Goal: Navigation & Orientation: Find specific page/section

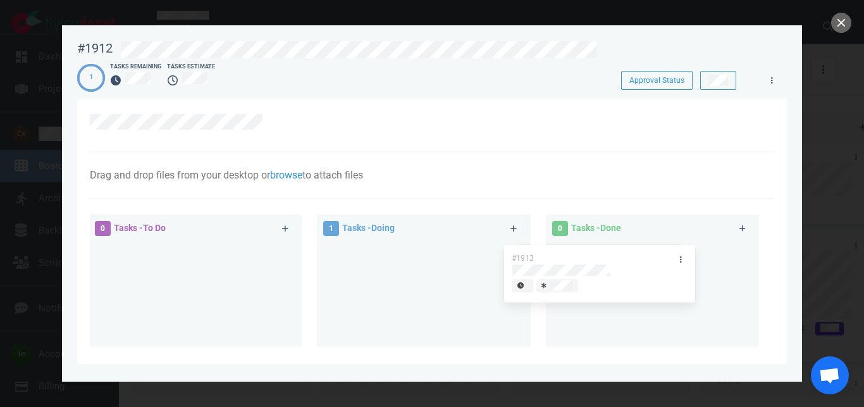
drag, startPoint x: 381, startPoint y: 254, endPoint x: 588, endPoint y: 254, distance: 206.8
click at [522, 254] on div "#1913" at bounding box center [423, 275] width 198 height 66
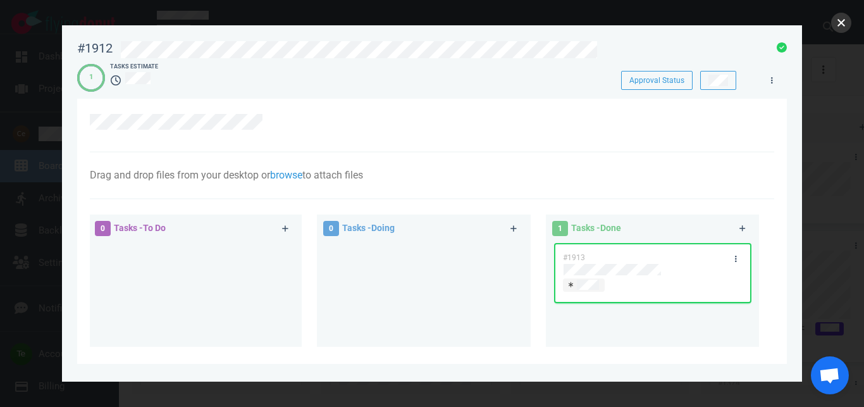
click at [846, 21] on button "close" at bounding box center [841, 23] width 20 height 20
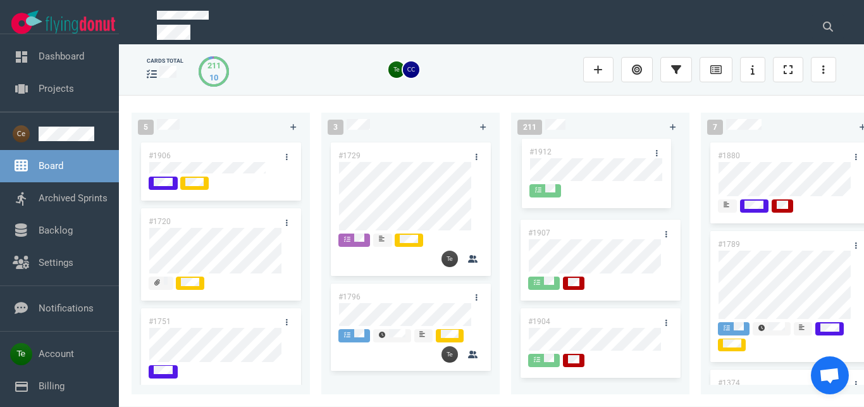
drag, startPoint x: 373, startPoint y: 149, endPoint x: 564, endPoint y: 145, distance: 191.1
click at [492, 145] on div "#1912" at bounding box center [410, 178] width 163 height 77
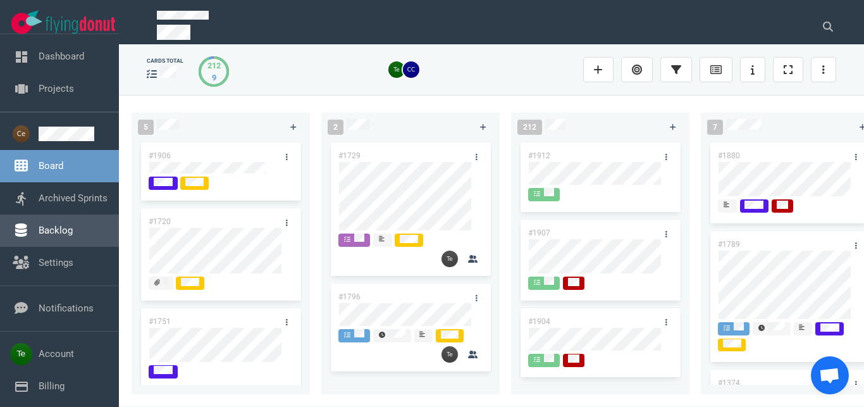
click at [73, 233] on link "Backlog" at bounding box center [56, 230] width 34 height 11
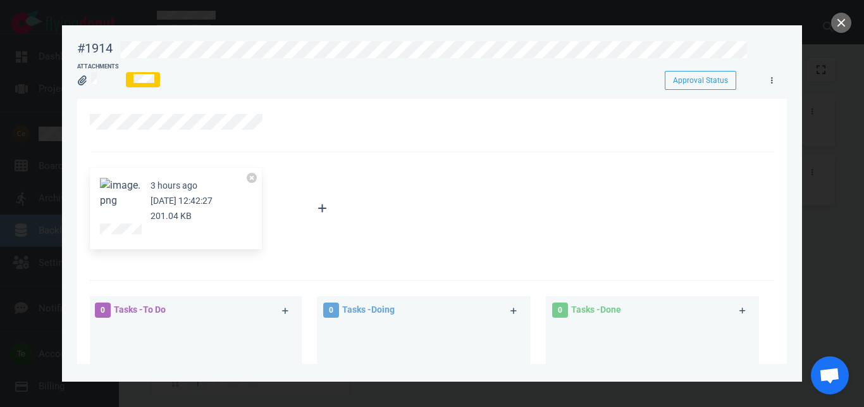
click at [128, 187] on button "Zoom image" at bounding box center [120, 193] width 40 height 30
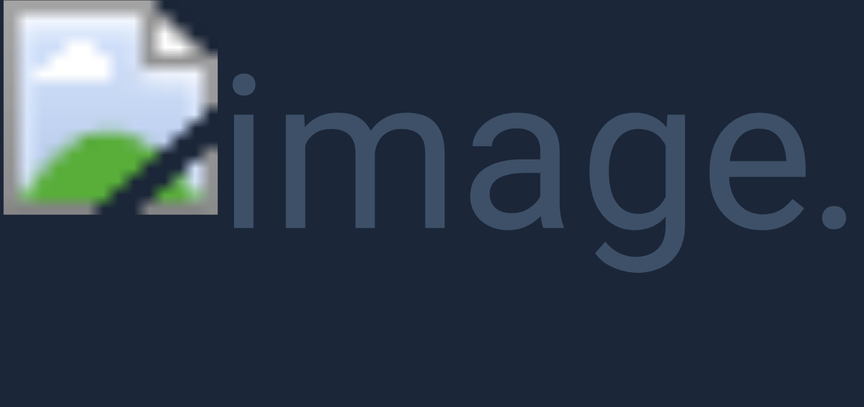
click at [686, 170] on button "Unzoom image" at bounding box center [432, 203] width 864 height 407
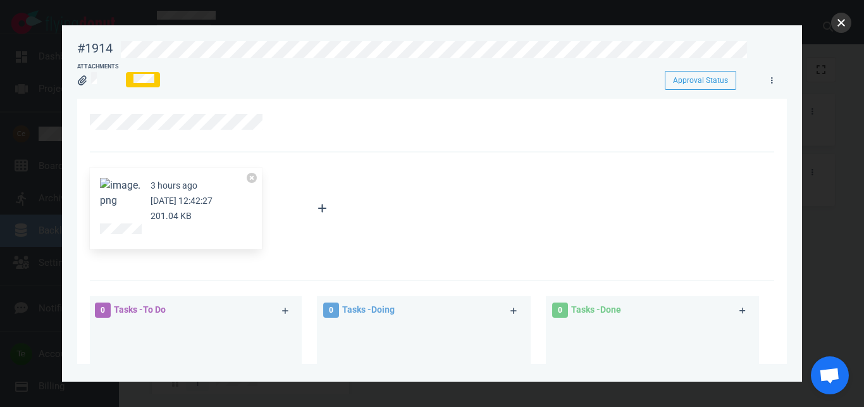
click at [835, 25] on button "close" at bounding box center [841, 23] width 20 height 20
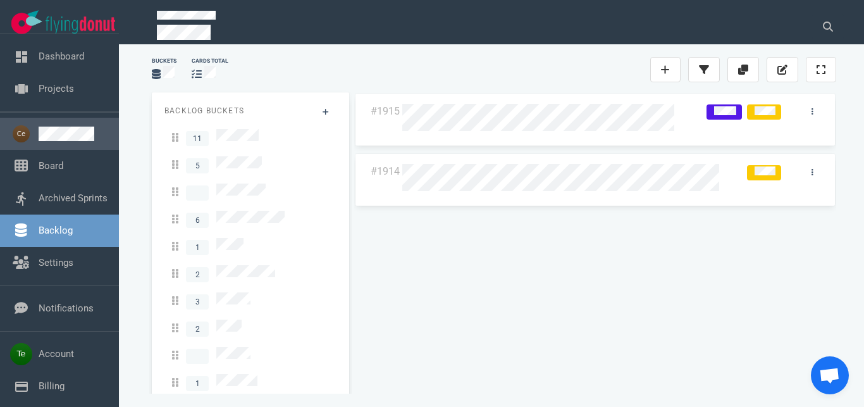
click at [62, 132] on link at bounding box center [74, 134] width 70 height 15
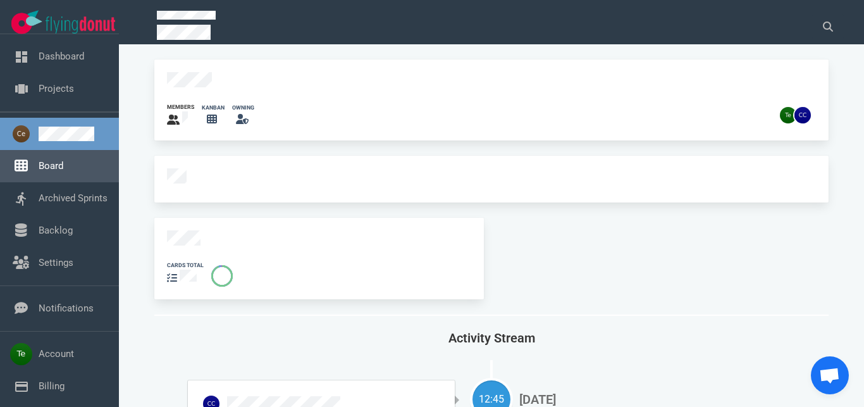
click at [63, 168] on link "Board" at bounding box center [51, 165] width 25 height 11
